Goal: Information Seeking & Learning: Learn about a topic

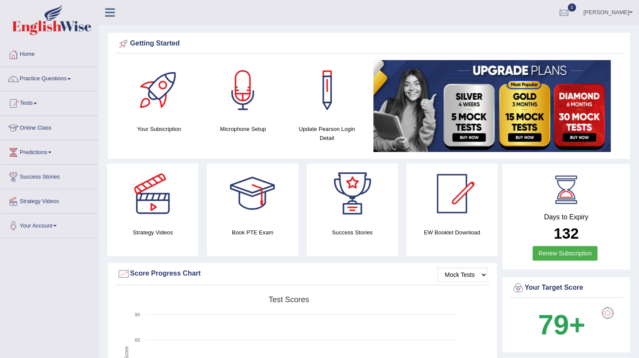
click at [36, 124] on link "Online Class" at bounding box center [49, 126] width 98 height 21
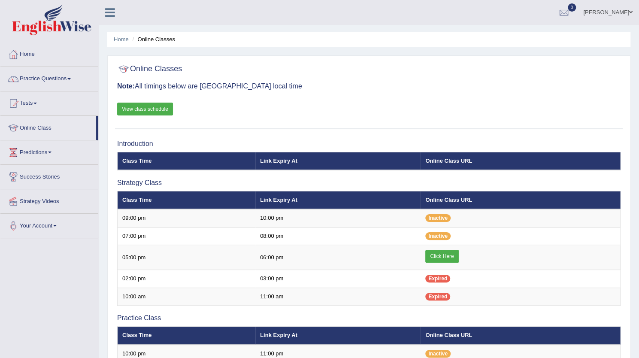
click at [146, 109] on link "View class schedule" at bounding box center [145, 109] width 56 height 13
